Goal: Task Accomplishment & Management: Use online tool/utility

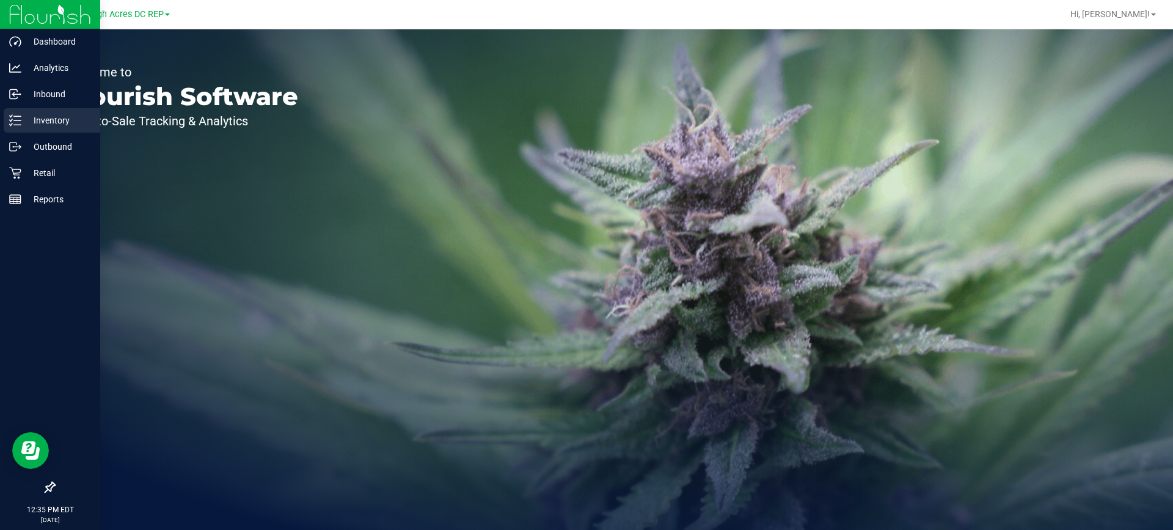
click at [67, 120] on p "Inventory" at bounding box center [57, 120] width 73 height 15
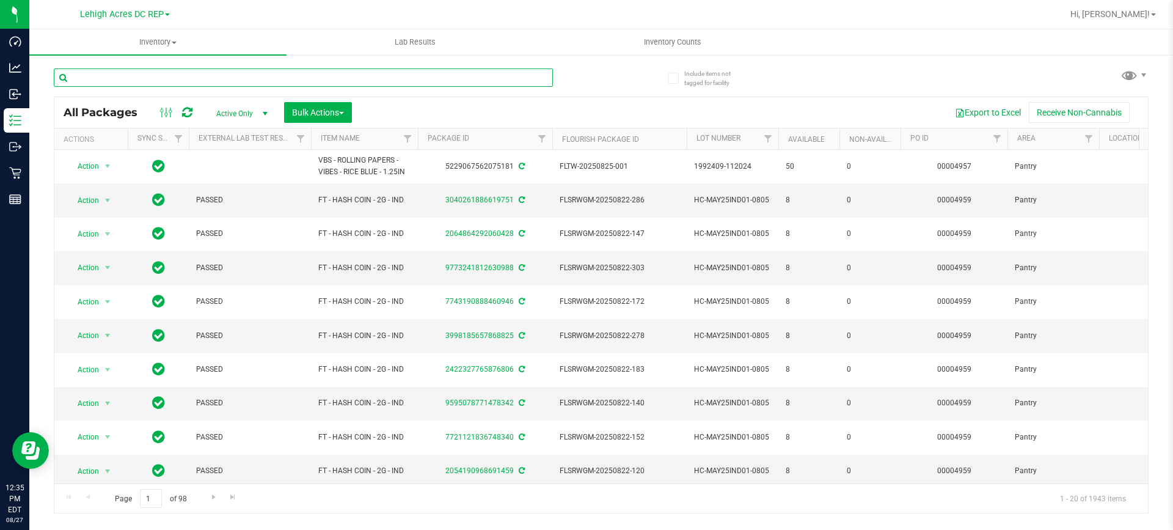
click at [128, 81] on input "text" at bounding box center [303, 77] width 499 height 18
type input "flower"
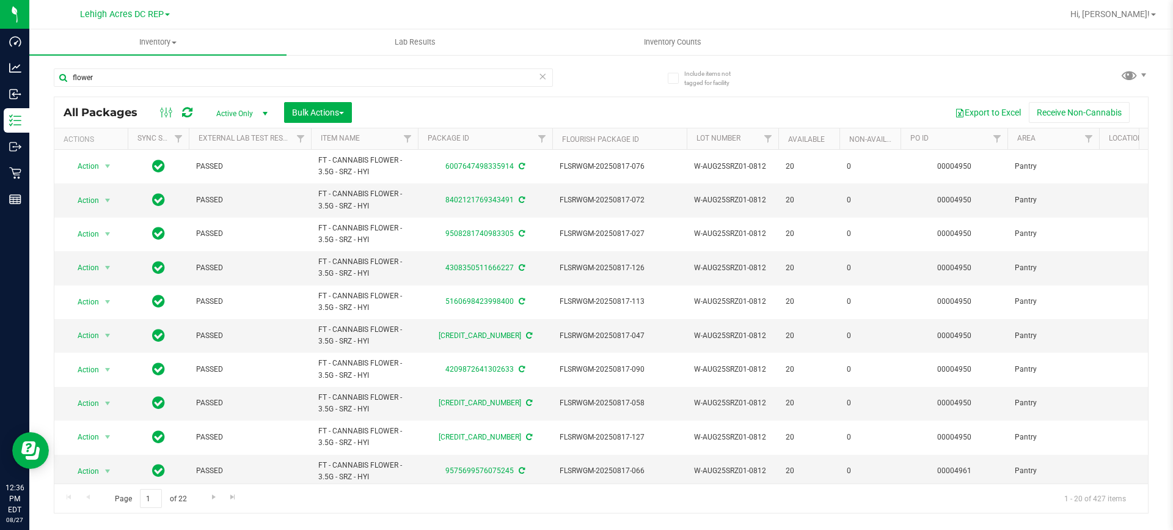
click at [169, 10] on link "Lehigh Acres DC REP" at bounding box center [125, 14] width 90 height 12
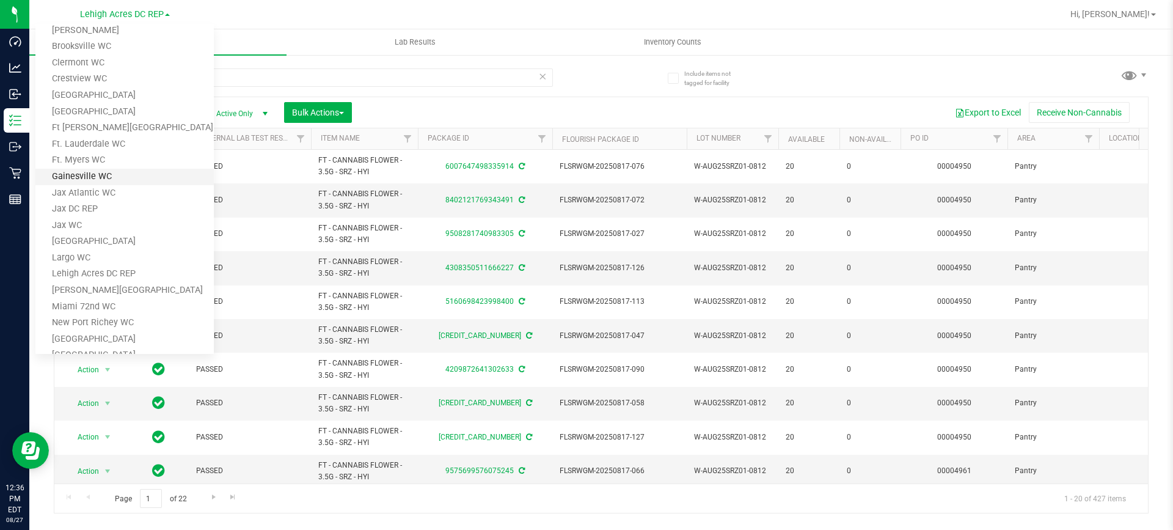
scroll to position [183, 0]
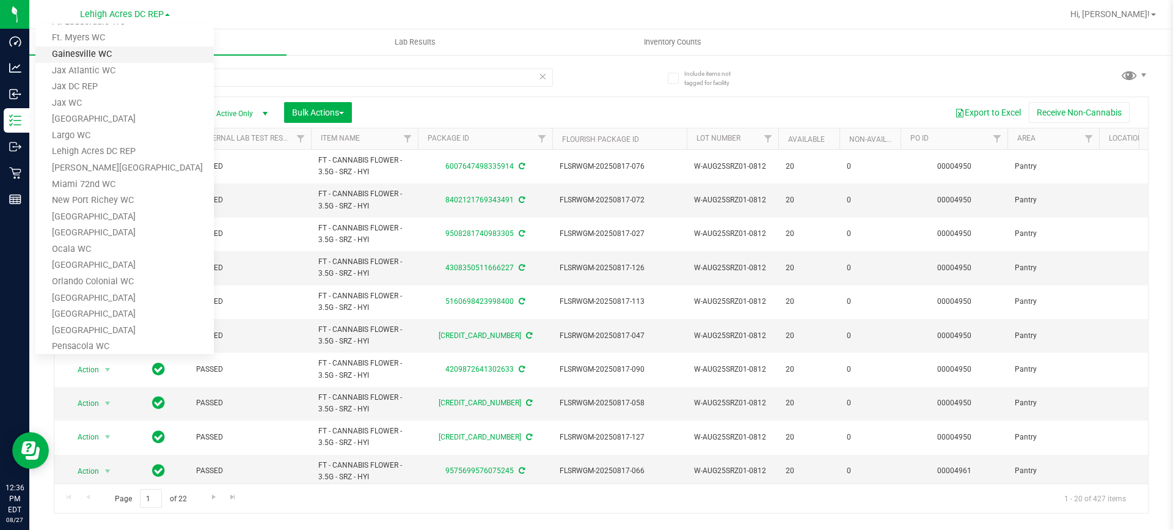
click at [128, 230] on link "[GEOGRAPHIC_DATA]" at bounding box center [124, 233] width 178 height 16
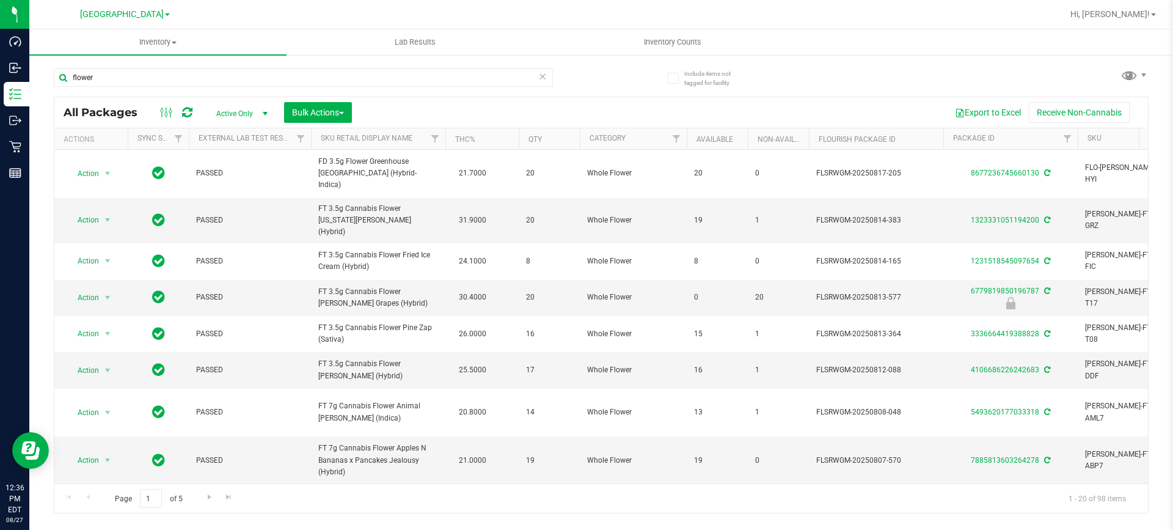
click at [490, 132] on th "THC%" at bounding box center [481, 138] width 73 height 21
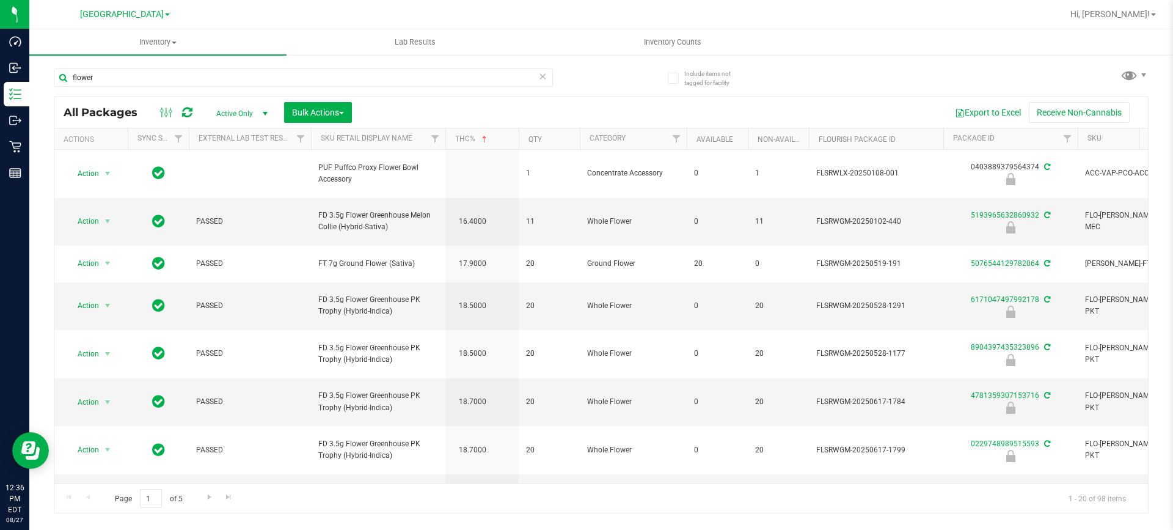
click at [490, 132] on th "THC%" at bounding box center [481, 138] width 73 height 21
